Goal: Task Accomplishment & Management: Manage account settings

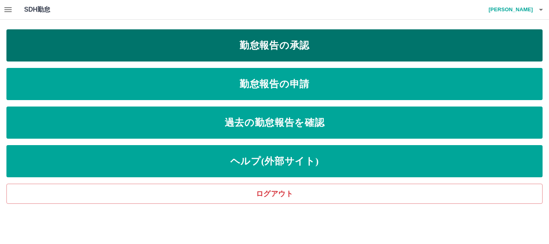
click at [293, 44] on link "勤怠報告の承認" at bounding box center [274, 45] width 536 height 32
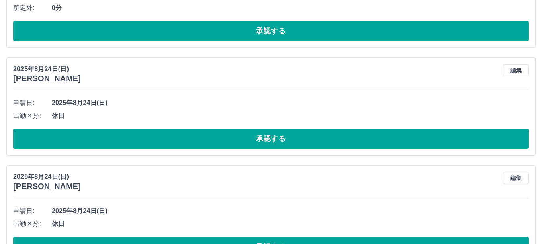
scroll to position [1507, 0]
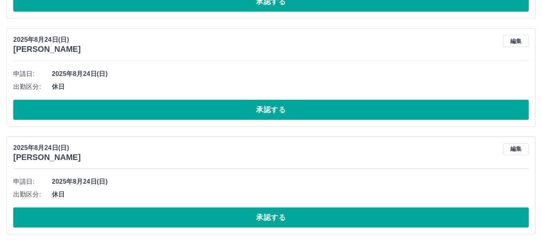
click at [259, 206] on div "申請日: [DATE] 出勤区分: 休日 承認する" at bounding box center [270, 201] width 515 height 52
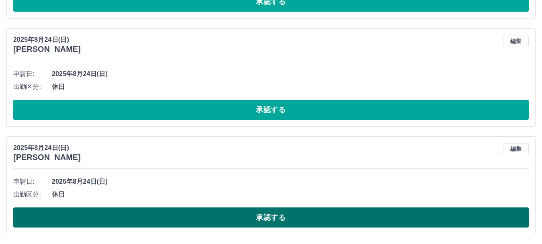
click at [259, 212] on button "承認する" at bounding box center [270, 217] width 515 height 20
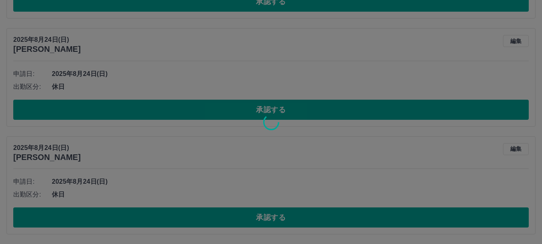
scroll to position [1400, 0]
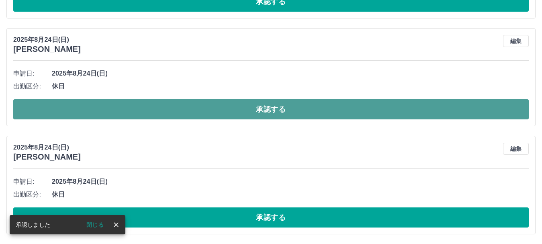
click at [114, 109] on button "承認する" at bounding box center [270, 109] width 515 height 20
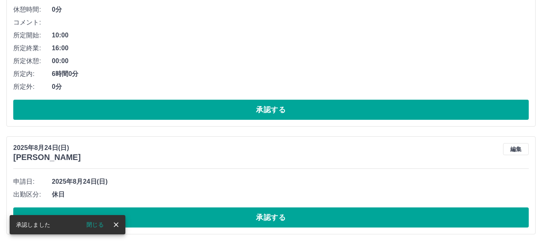
scroll to position [1292, 0]
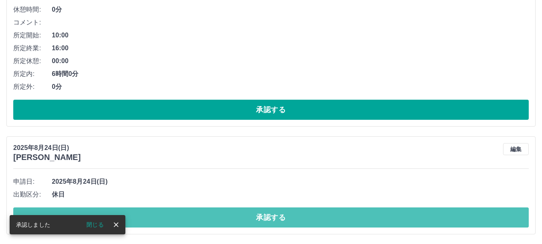
click at [131, 220] on button "承認する" at bounding box center [270, 217] width 515 height 20
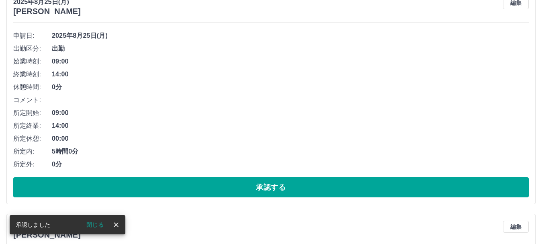
scroll to position [529, 0]
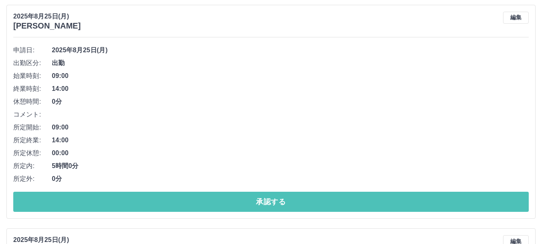
click at [158, 201] on button "承認する" at bounding box center [270, 202] width 515 height 20
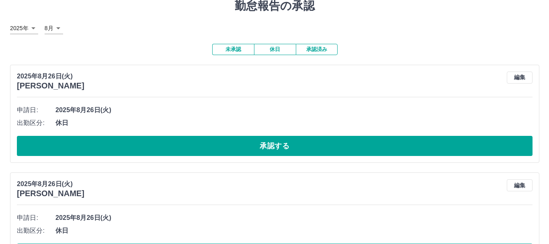
scroll to position [0, 0]
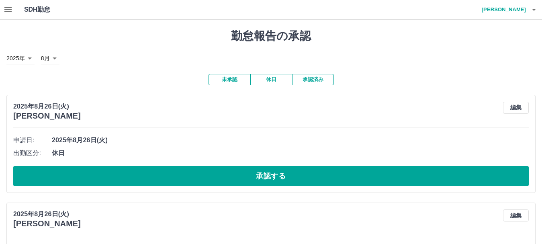
click at [509, 12] on h4 "[PERSON_NAME]" at bounding box center [501, 9] width 48 height 19
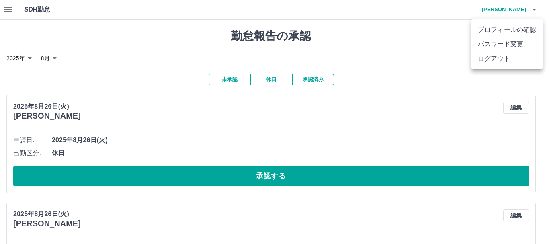
click at [487, 61] on li "ログアウト" at bounding box center [506, 58] width 71 height 14
